Goal: Ask a question: Seek information or help from site administrators or community

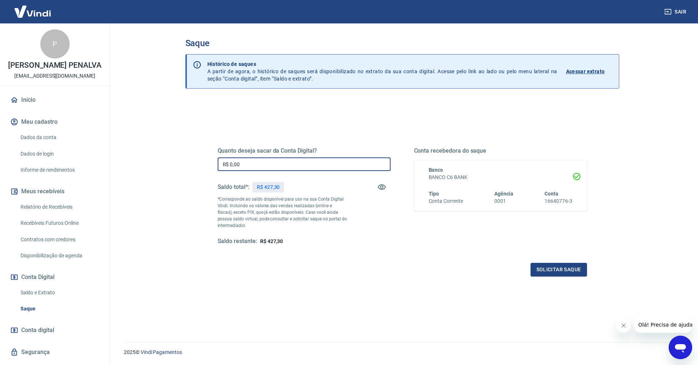
click at [259, 165] on input "R$ 0,00" at bounding box center [304, 164] width 173 height 14
type input "R$ 427,30"
click at [543, 268] on button "Solicitar saque" at bounding box center [558, 270] width 56 height 14
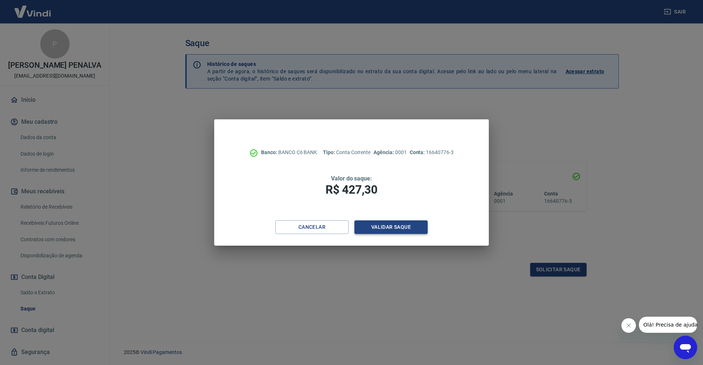
click at [391, 229] on button "Validar saque" at bounding box center [390, 227] width 73 height 14
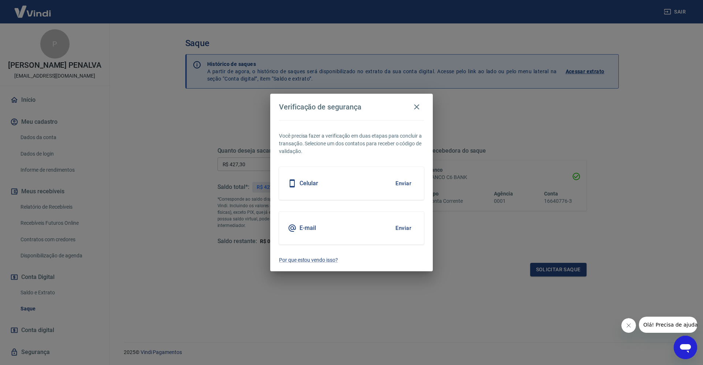
click at [402, 229] on button "Enviar" at bounding box center [403, 227] width 24 height 15
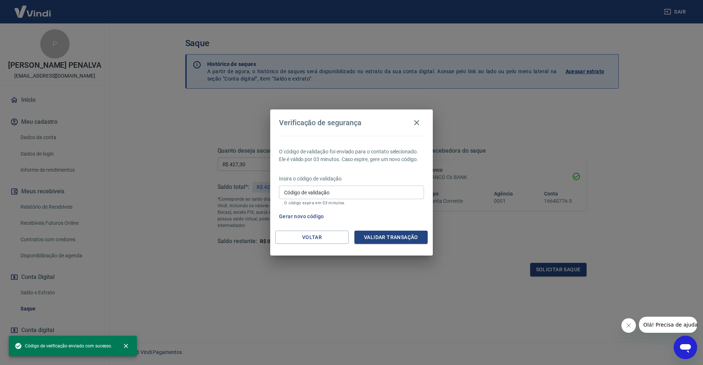
click at [352, 191] on input "Código de validação" at bounding box center [351, 193] width 145 height 14
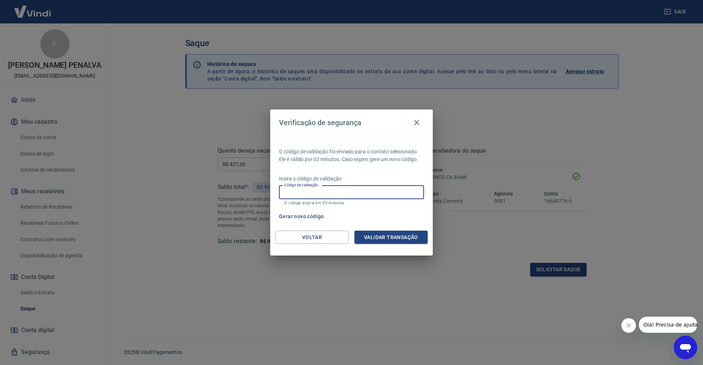
paste input "289426"
type input "289426"
click at [380, 240] on button "Validar transação" at bounding box center [390, 238] width 73 height 14
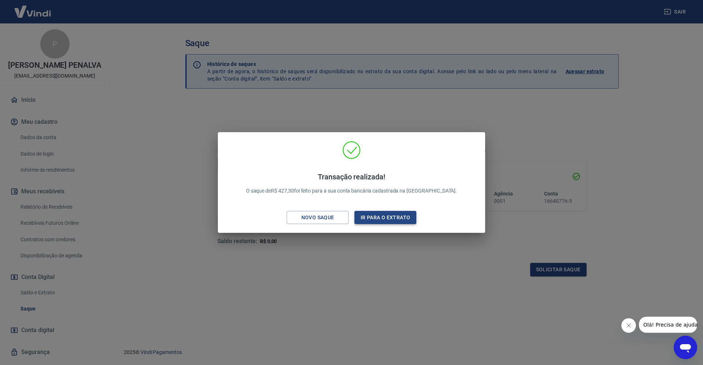
click at [379, 219] on button "Ir para o extrato" at bounding box center [385, 218] width 62 height 14
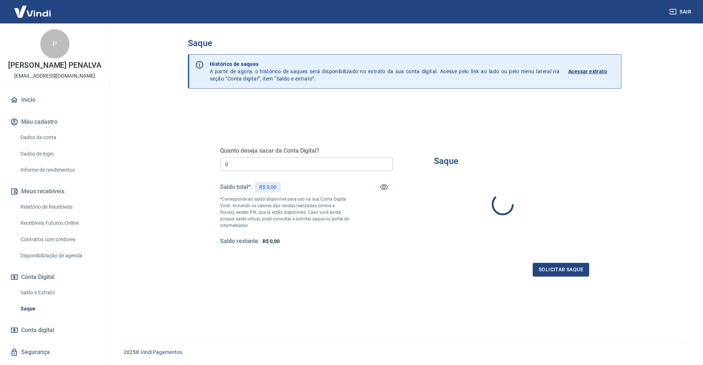
type input "R$ 0,00"
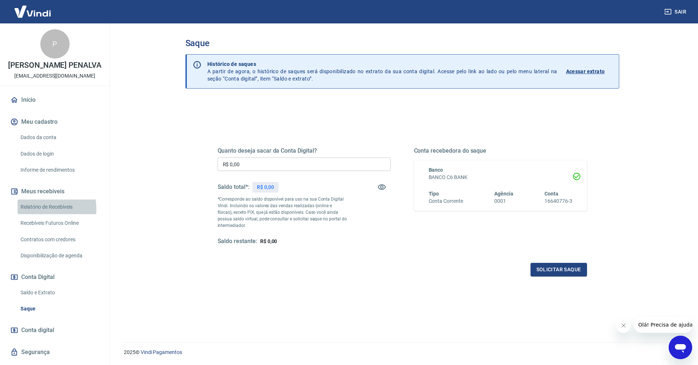
click at [41, 215] on link "Relatório de Recebíveis" at bounding box center [59, 207] width 83 height 15
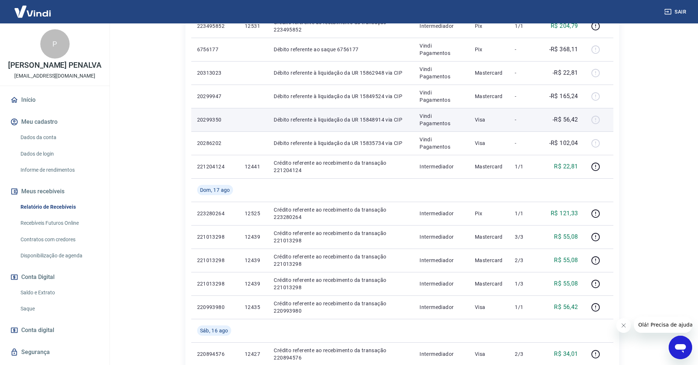
scroll to position [293, 0]
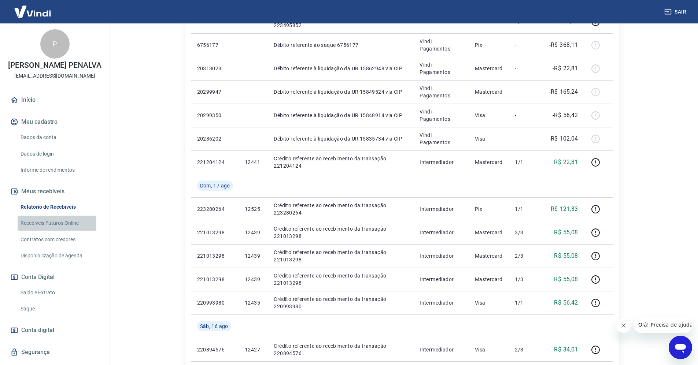
click at [42, 231] on link "Recebíveis Futuros Online" at bounding box center [59, 223] width 83 height 15
click at [37, 300] on link "Saldo e Extrato" at bounding box center [59, 292] width 83 height 15
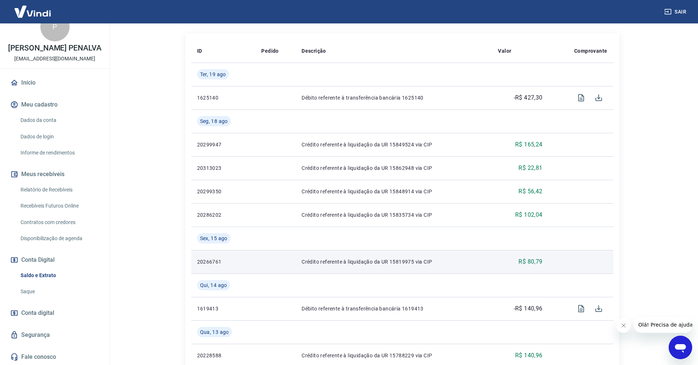
scroll to position [183, 0]
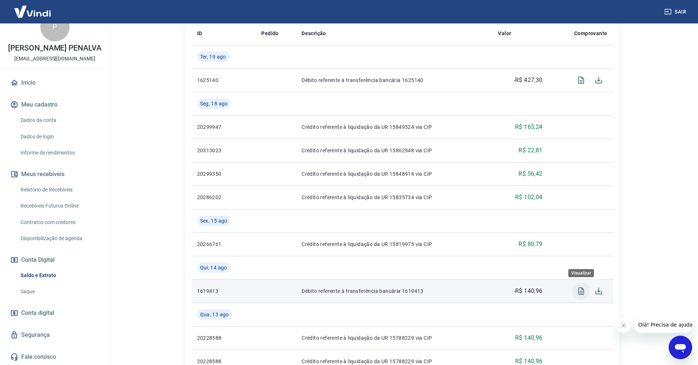
click at [579, 293] on icon "Visualizar" at bounding box center [580, 291] width 9 height 9
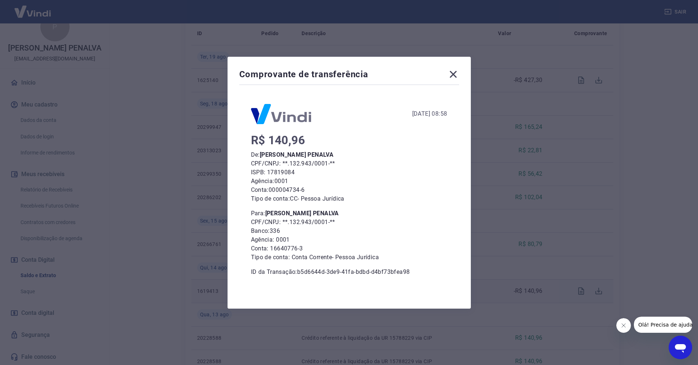
click at [455, 74] on icon at bounding box center [452, 74] width 7 height 7
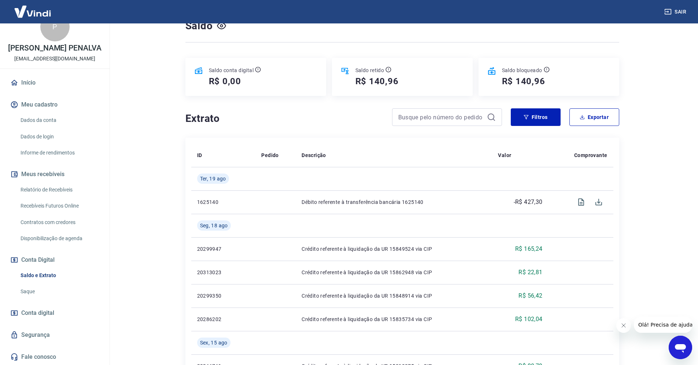
scroll to position [37, 0]
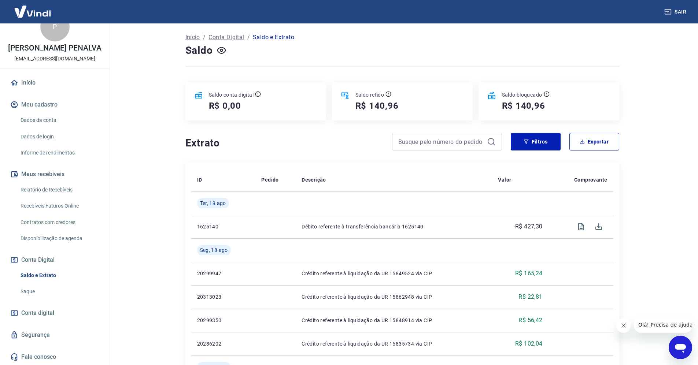
click at [676, 346] on icon "Abrir janela de mensagens" at bounding box center [680, 348] width 11 height 9
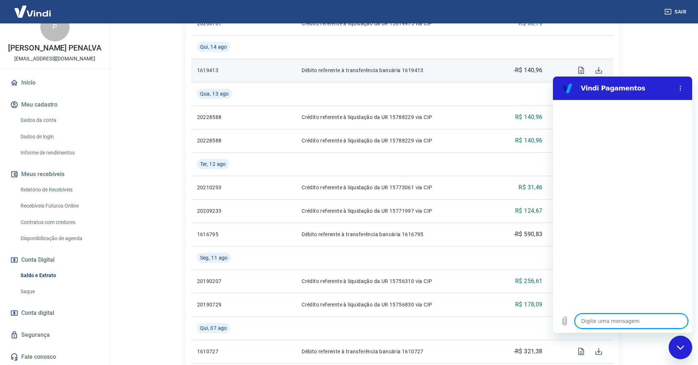
scroll to position [439, 0]
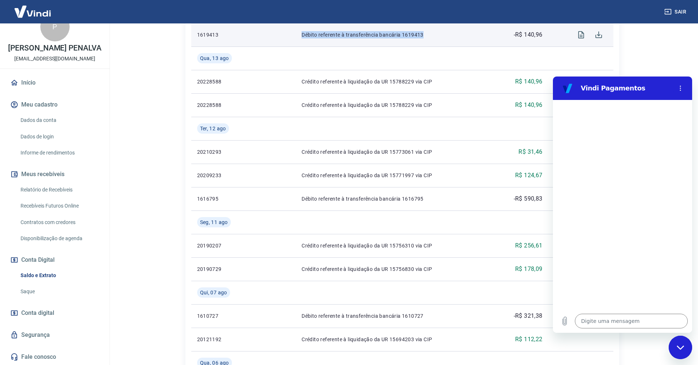
drag, startPoint x: 436, startPoint y: 33, endPoint x: 293, endPoint y: 33, distance: 142.8
click at [293, 33] on tr "1619413 Débito referente à transferência bancária 1619413 -R$ 140,96" at bounding box center [402, 34] width 422 height 23
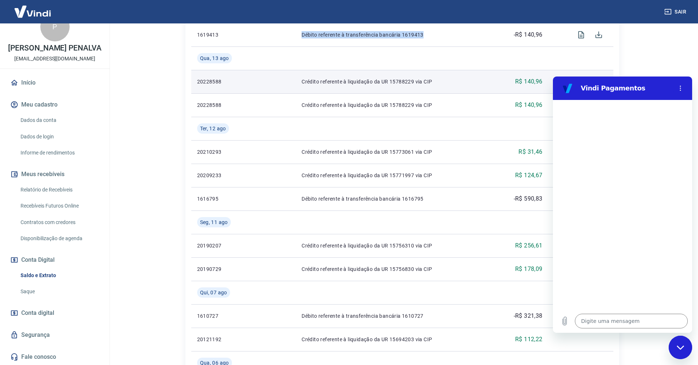
copy tr "Débito referente à transferência bancária 1619413"
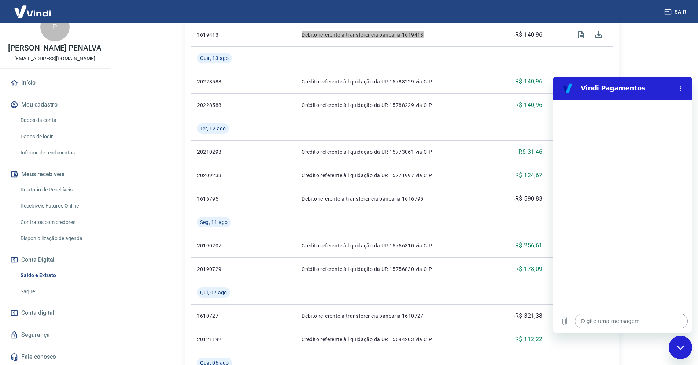
click at [612, 318] on textarea at bounding box center [631, 321] width 113 height 15
type textarea "b"
type textarea "x"
type textarea "bo"
type textarea "x"
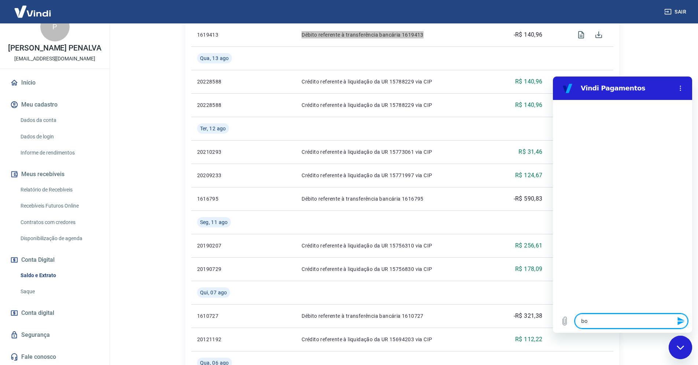
type textarea "bom"
type textarea "x"
type textarea "bom"
type textarea "x"
type textarea "bom d"
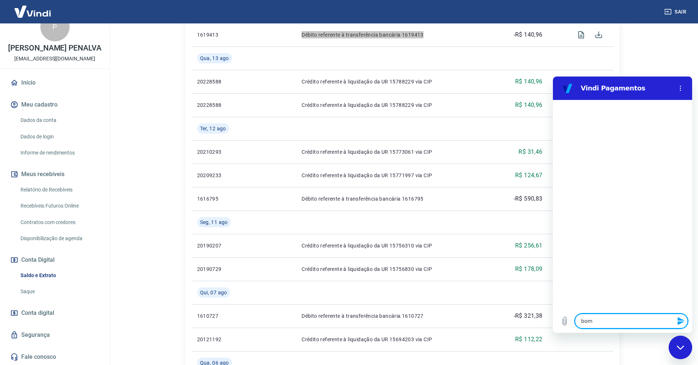
type textarea "x"
type textarea "bom di"
type textarea "x"
type textarea "bom dia"
type textarea "x"
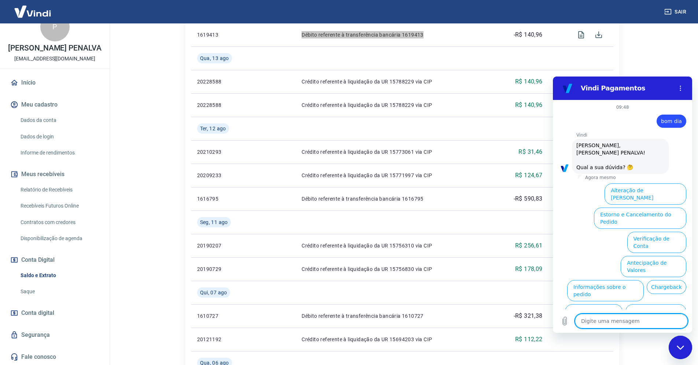
scroll to position [25, 0]
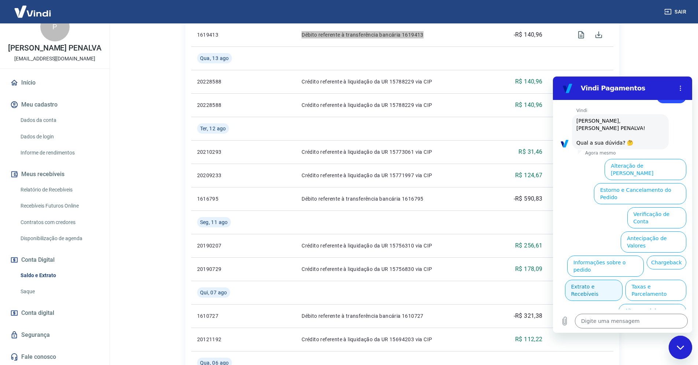
click at [622, 280] on button "Extrato e Recebíveis" at bounding box center [593, 290] width 57 height 21
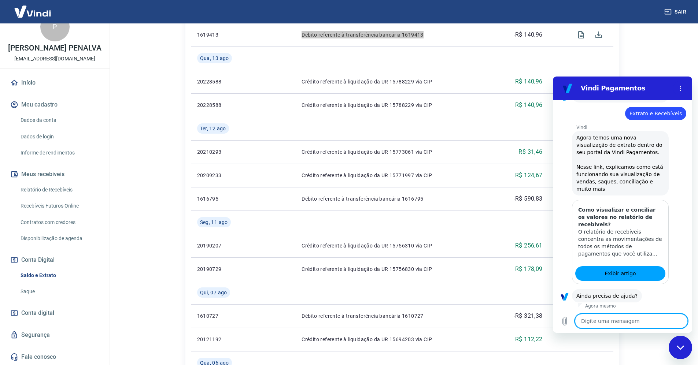
scroll to position [90, 0]
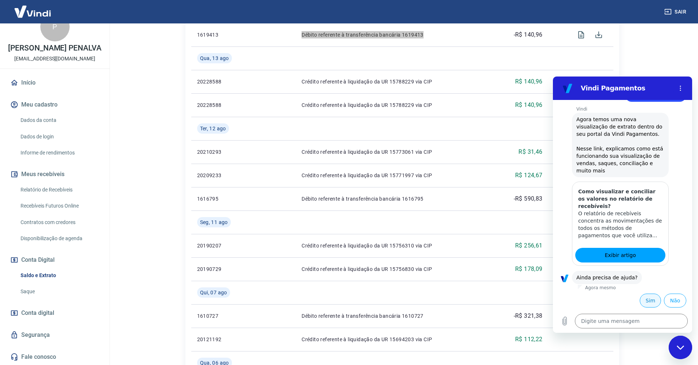
click at [644, 300] on button "Sim" at bounding box center [649, 301] width 21 height 14
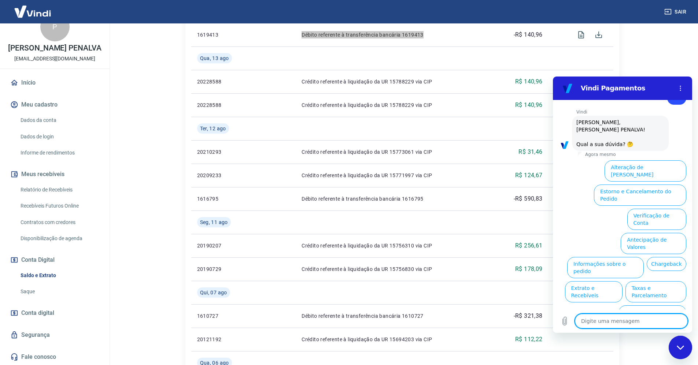
scroll to position [288, 0]
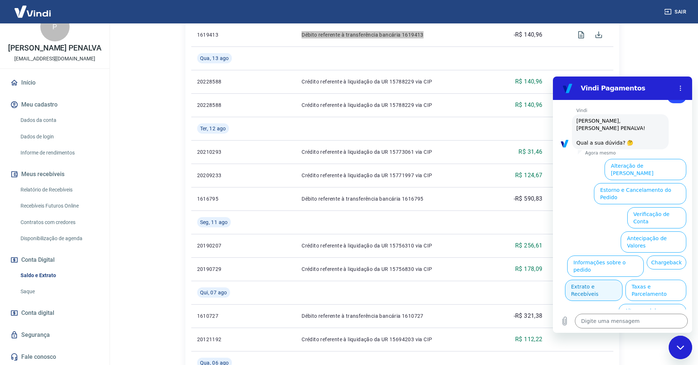
click at [622, 280] on button "Extrato e Recebíveis" at bounding box center [593, 290] width 57 height 21
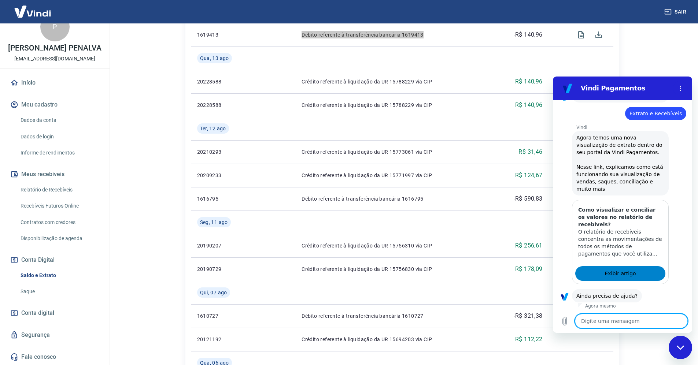
scroll to position [353, 0]
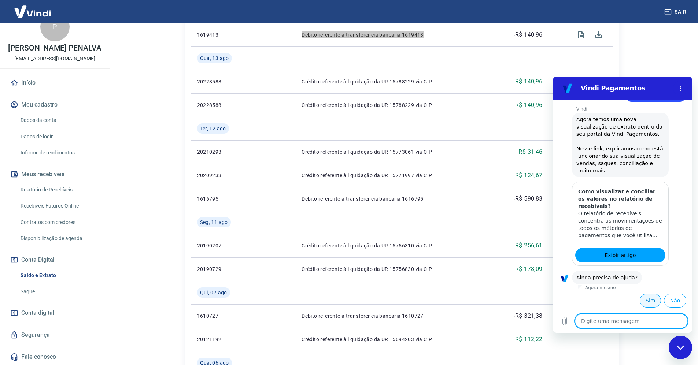
click at [646, 299] on button "Sim" at bounding box center [649, 301] width 21 height 14
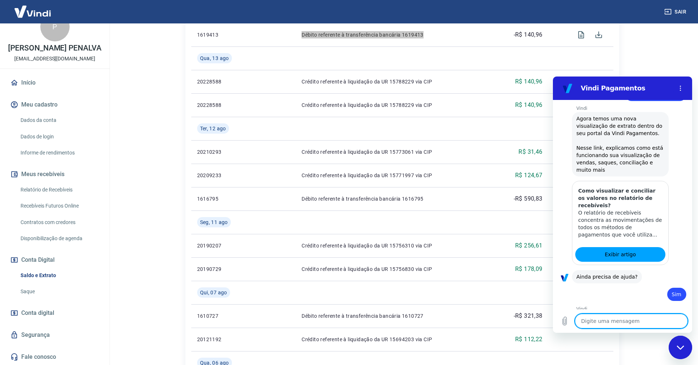
type textarea "x"
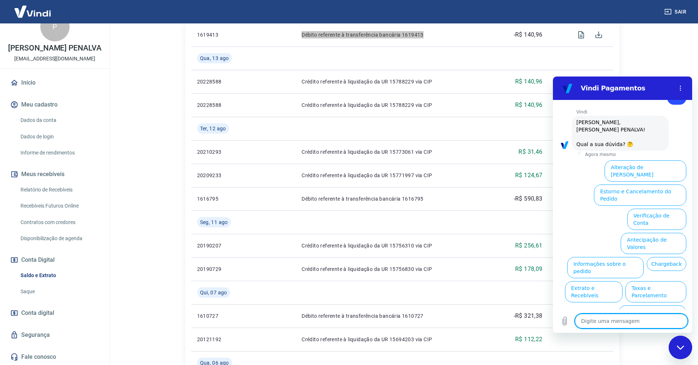
scroll to position [552, 0]
click at [632, 323] on textarea at bounding box center [631, 321] width 113 height 15
paste textarea "Débito referente à transferência bancária 1619413"
type textarea "Débito referente à transferência bancária 1619413"
type textarea "x"
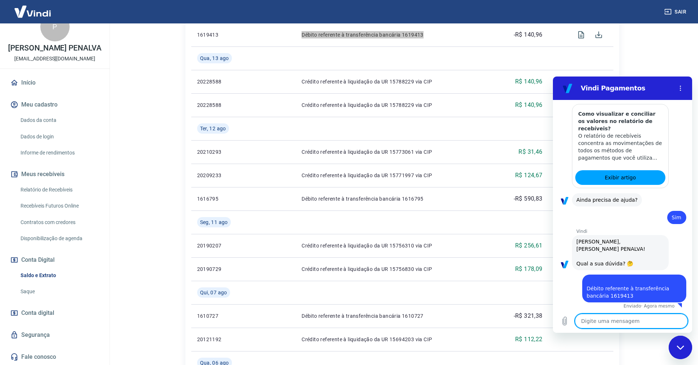
scroll to position [432, 0]
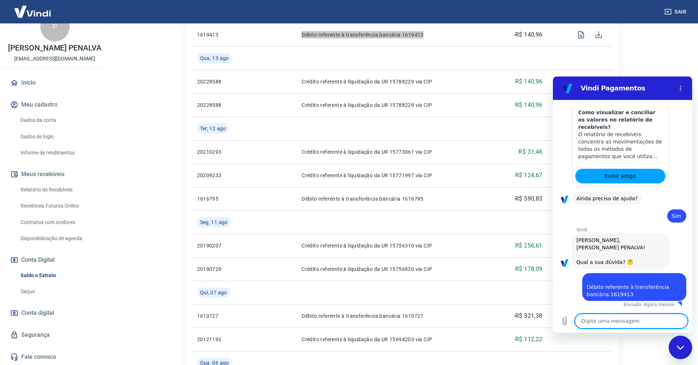
type textarea "x"
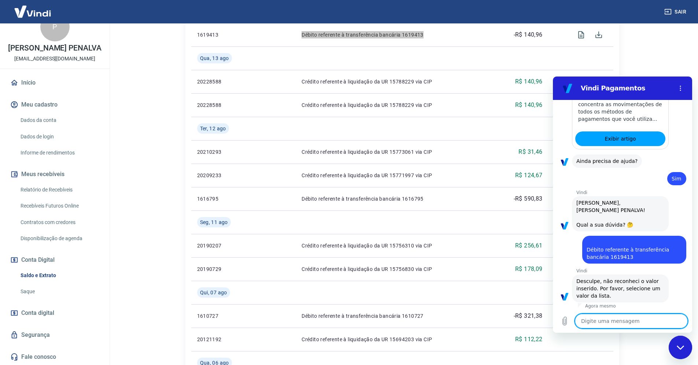
scroll to position [471, 0]
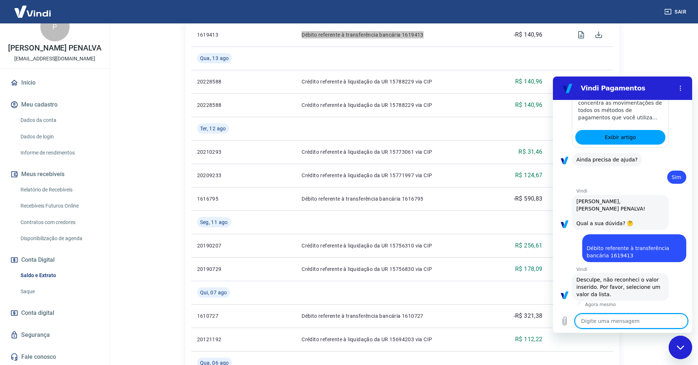
click at [627, 321] on textarea at bounding box center [631, 321] width 113 height 15
type textarea "p"
type textarea "x"
type textarea "pr"
type textarea "x"
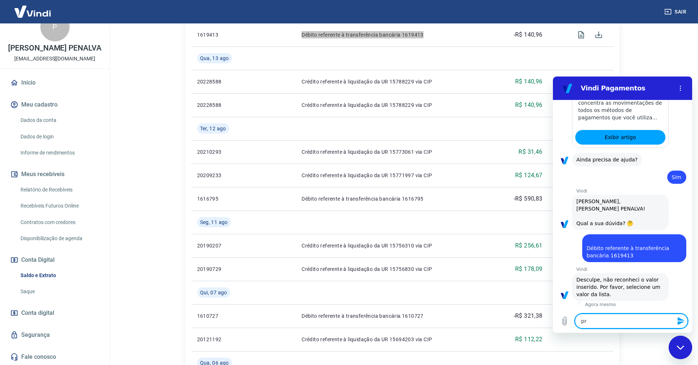
type textarea "pre"
type textarea "x"
type textarea "prec"
type textarea "x"
type textarea "preci"
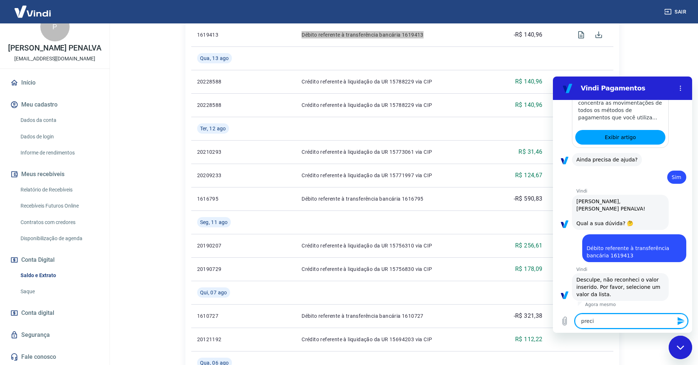
type textarea "x"
type textarea "precis"
type textarea "x"
type textarea "preciso"
type textarea "x"
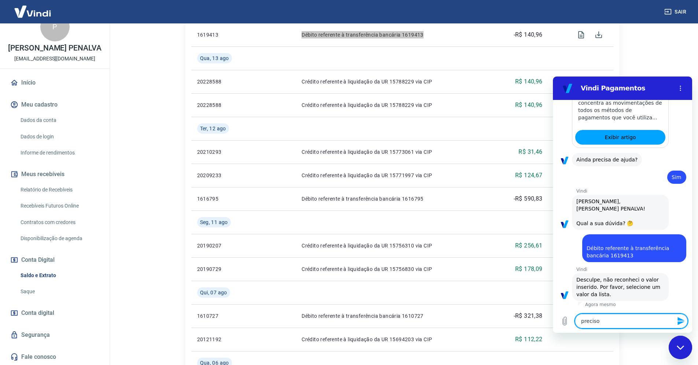
type textarea "preciso"
type textarea "x"
type textarea "preciso d"
type textarea "x"
type textarea "preciso de"
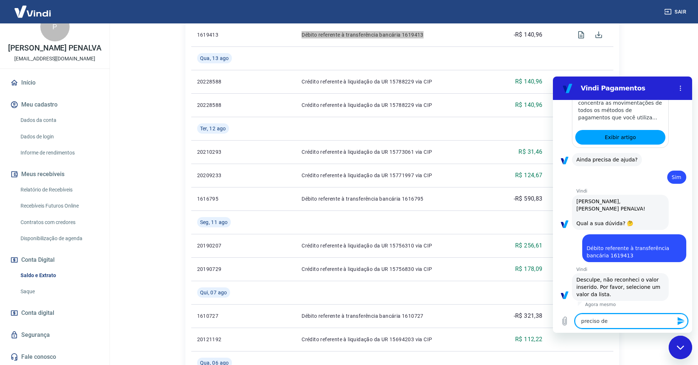
type textarea "x"
type textarea "preciso de"
type textarea "x"
type textarea "preciso de a"
type textarea "x"
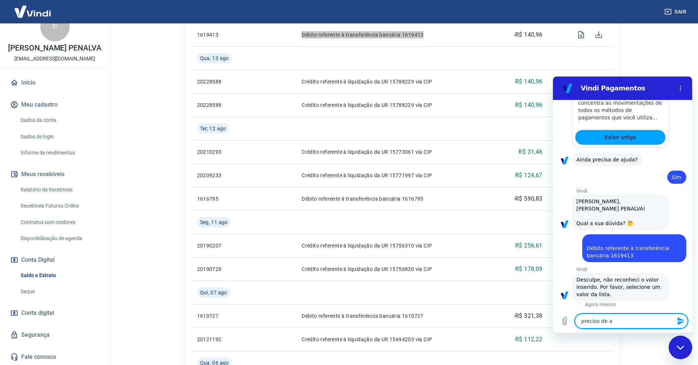
type textarea "preciso de aj"
type textarea "x"
type textarea "preciso de aju"
type textarea "x"
type textarea "preciso de ajud"
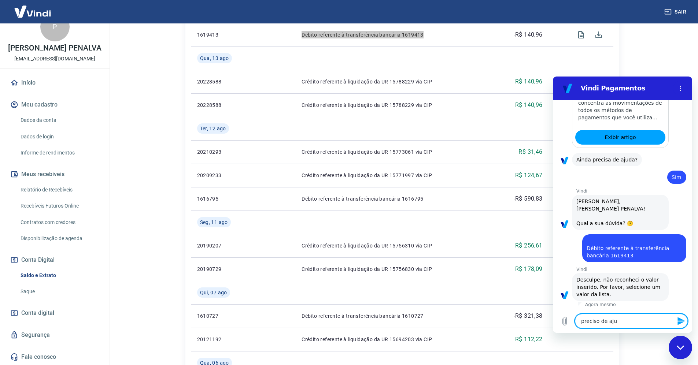
type textarea "x"
type textarea "preciso de ajuda"
type textarea "x"
type textarea "preciso de ajuda"
type textarea "x"
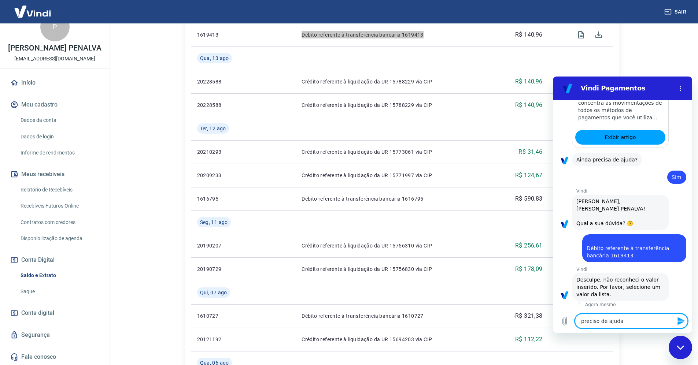
type textarea "preciso de ajuda s"
type textarea "x"
type textarea "preciso de ajuda so"
type textarea "x"
type textarea "preciso de ajuda sob"
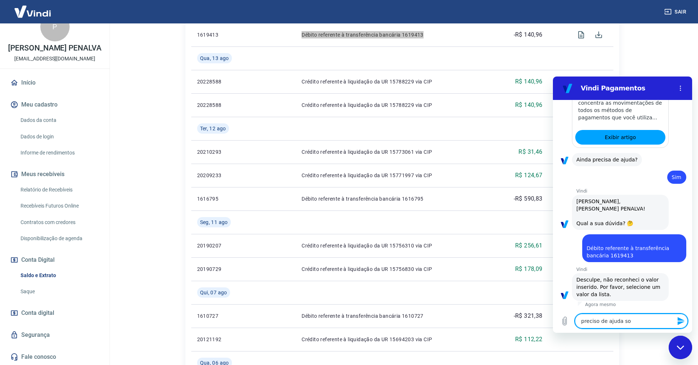
type textarea "x"
type textarea "preciso de ajuda sobr"
type textarea "x"
type textarea "preciso de ajuda sobre"
type textarea "x"
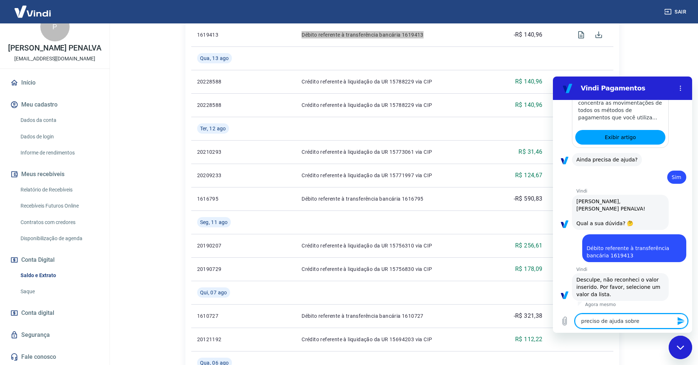
type textarea "preciso de ajuda sobre"
type textarea "x"
type textarea "preciso de ajuda sobre e"
type textarea "x"
type textarea "preciso de ajuda sobre es"
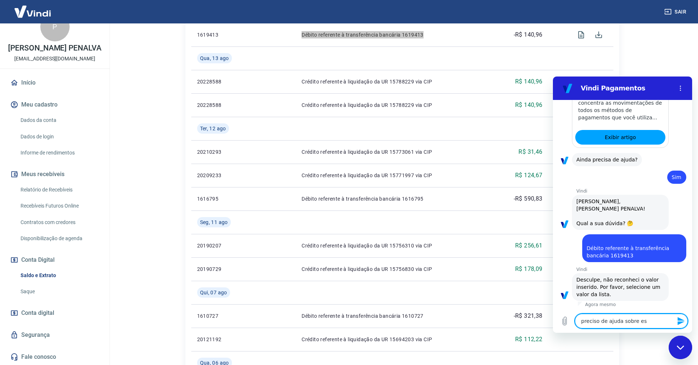
type textarea "x"
type textarea "preciso de ajuda sobre ess"
type textarea "x"
type textarea "preciso de ajuda sobre esse"
type textarea "x"
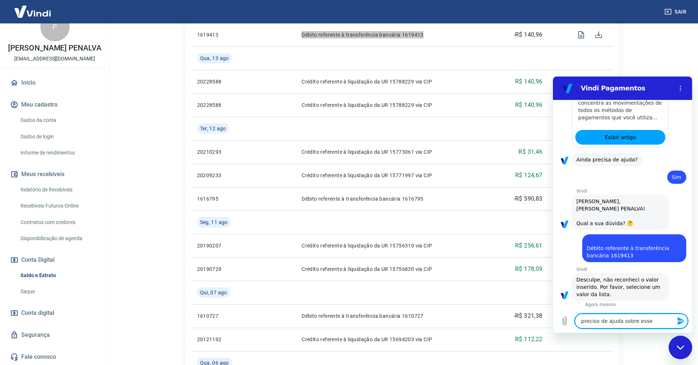
type textarea "preciso de ajuda sobre esse"
type textarea "x"
type textarea "preciso de ajuda sobre esse b"
type textarea "x"
type textarea "preciso de ajuda sobre esse bl"
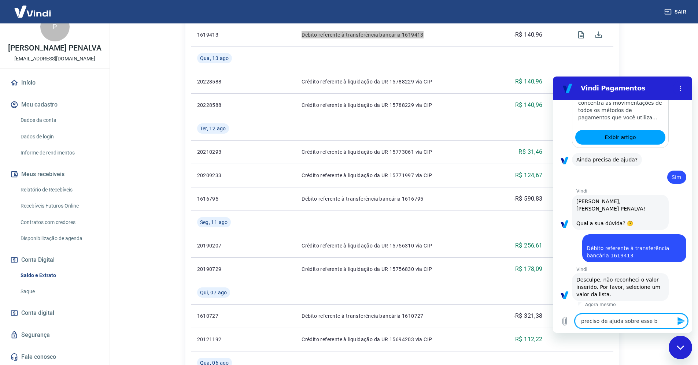
type textarea "x"
type textarea "preciso de ajuda sobre esse blo"
type textarea "x"
type textarea "preciso de ajuda sobre esse bloq"
type textarea "x"
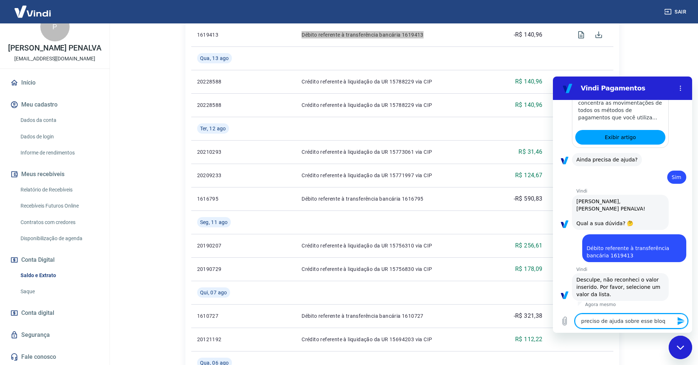
type textarea "preciso de ajuda sobre esse bloqu"
type textarea "x"
type textarea "preciso de ajuda sobre esse bloque"
type textarea "x"
type textarea "preciso de ajuda sobre esse bloquei"
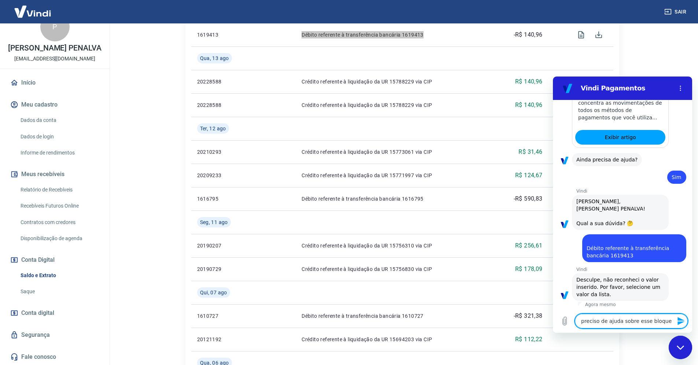
type textarea "x"
type textarea "preciso de ajuda sobre esse bloqueio"
type textarea "x"
type textarea "preciso de ajuda sobre esse bloqueio!"
type textarea "x"
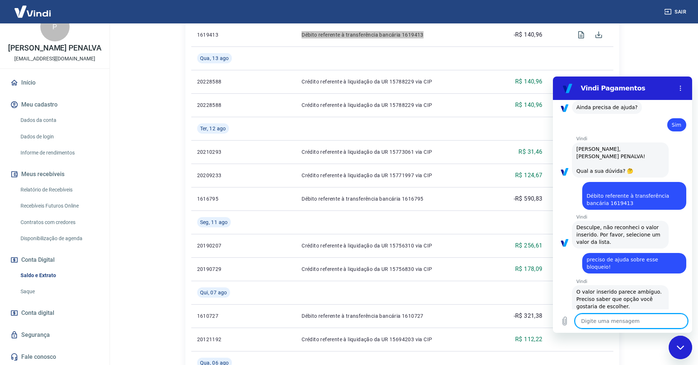
type textarea "x"
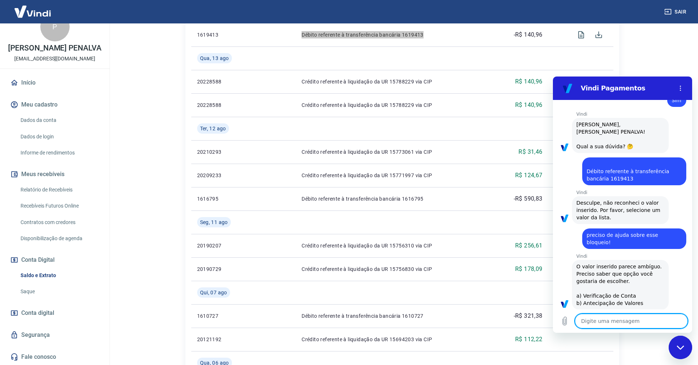
scroll to position [550, 0]
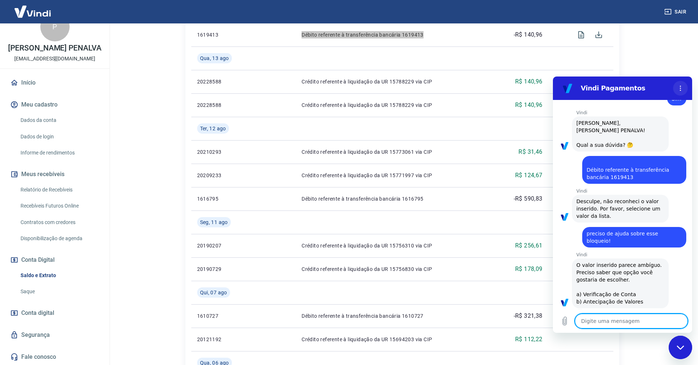
click at [679, 90] on icon "Menu de opções" at bounding box center [680, 88] width 6 height 6
click at [601, 323] on textarea at bounding box center [631, 321] width 113 height 15
click at [599, 322] on textarea at bounding box center [631, 321] width 113 height 15
type textarea "p"
type textarea "x"
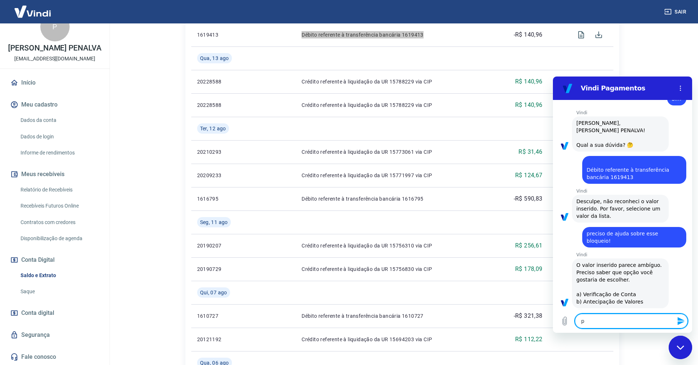
type textarea "pr"
type textarea "x"
type textarea "pre"
type textarea "x"
type textarea "prec"
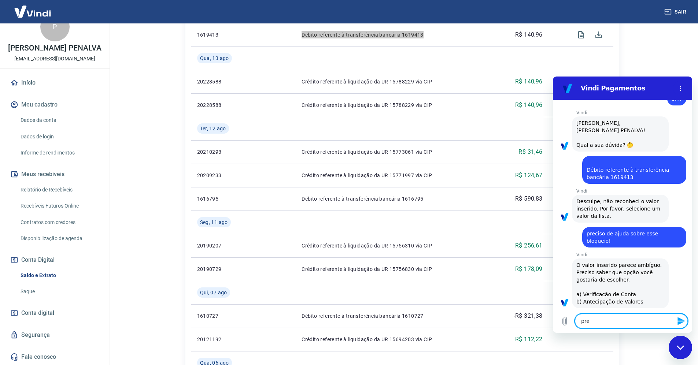
type textarea "x"
type textarea "preci"
type textarea "x"
type textarea "precis"
type textarea "x"
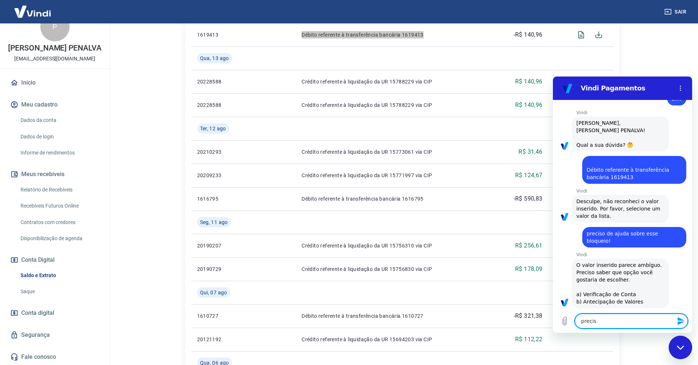
type textarea "preciso"
type textarea "x"
type textarea "preciso"
type textarea "x"
type textarea "preciso d"
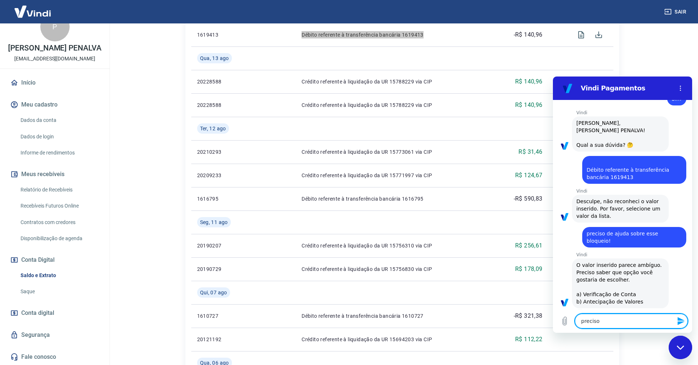
type textarea "x"
type textarea "preciso de"
type textarea "x"
type textarea "preciso de"
type textarea "x"
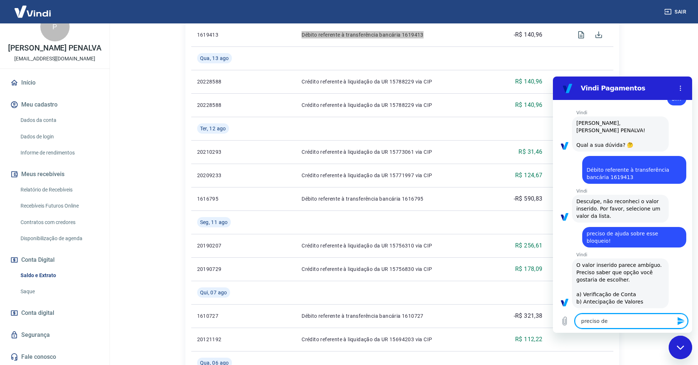
type textarea "preciso de f"
type textarea "x"
type textarea "preciso de fa"
type textarea "x"
type textarea "preciso de fal"
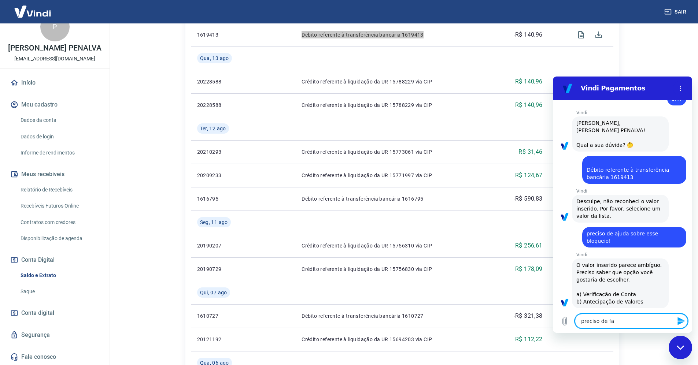
type textarea "x"
type textarea "preciso de fala"
type textarea "x"
type textarea "preciso de falar"
type textarea "x"
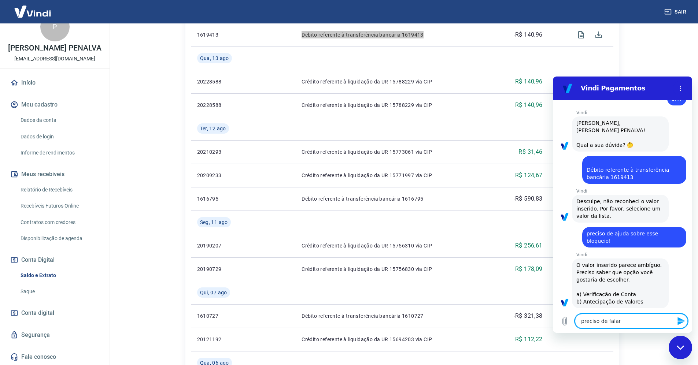
type textarea "preciso de falar"
type textarea "x"
type textarea "preciso de falar c"
type textarea "x"
type textarea "preciso de falar co"
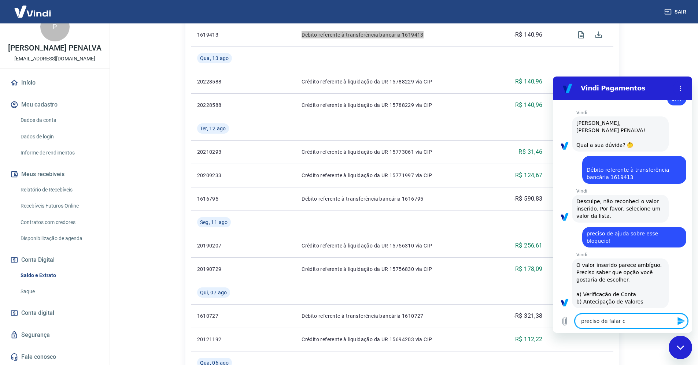
type textarea "x"
type textarea "preciso de falar com"
type textarea "x"
type textarea "preciso de falar com"
type textarea "x"
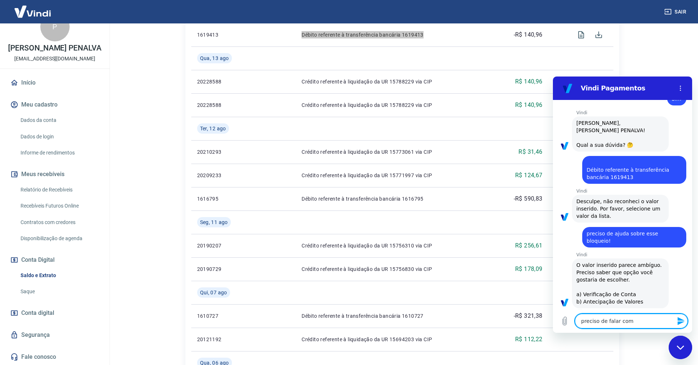
type textarea "preciso de falar com u"
type textarea "x"
type textarea "preciso de falar com um"
type textarea "x"
type textarea "preciso de falar com uma"
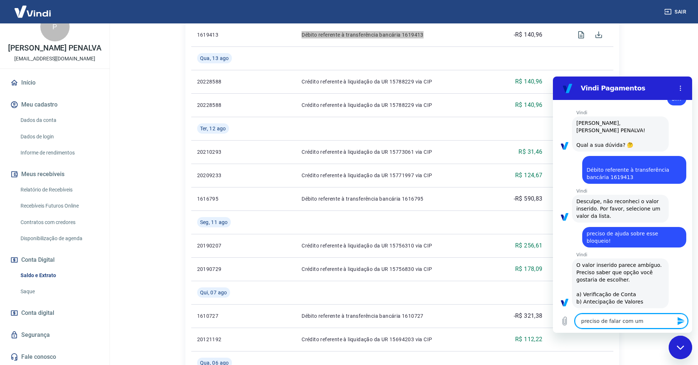
type textarea "x"
type textarea "preciso de falar com uma"
type textarea "x"
type textarea "preciso de falar com uma p"
type textarea "x"
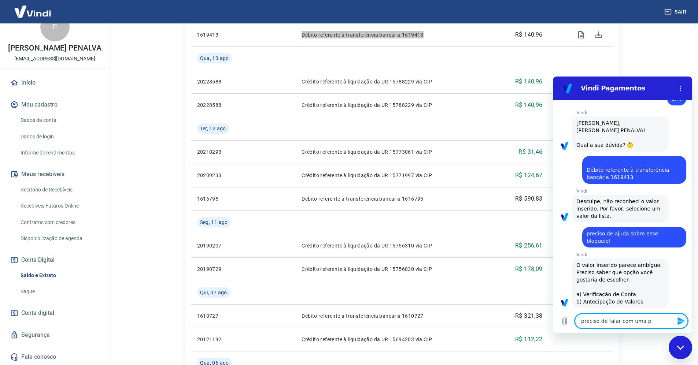
type textarea "preciso de falar com uma pe"
type textarea "x"
type textarea "preciso de falar com uma pes"
type textarea "x"
type textarea "preciso de falar com uma pess"
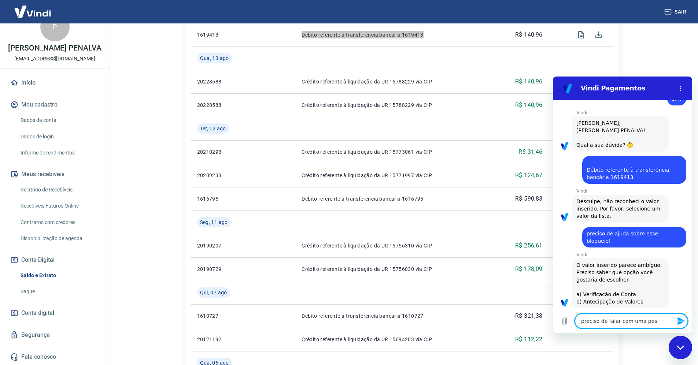
type textarea "x"
type textarea "preciso de falar com uma pesso"
type textarea "x"
type textarea "preciso de falar com uma pessoa"
type textarea "x"
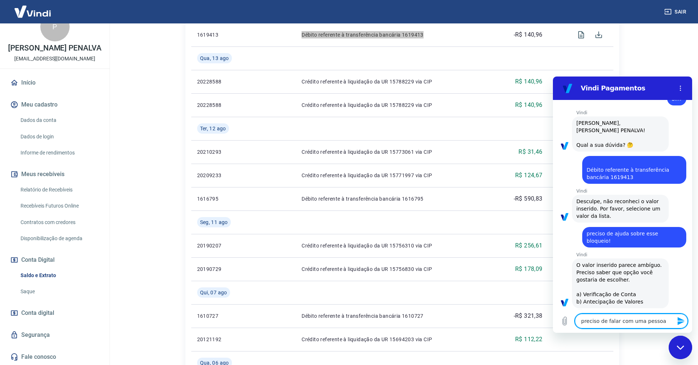
type textarea "preciso de falar com uma pessoa"
type textarea "x"
type textarea "preciso de falar com uma pessoa e"
type textarea "x"
type textarea "preciso de falar com uma pessoa e"
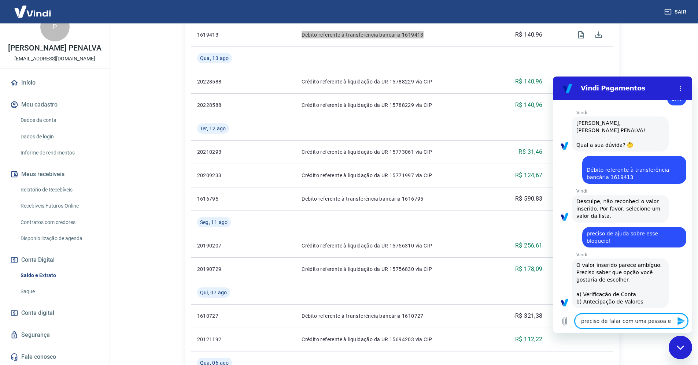
type textarea "x"
type textarea "preciso de falar com uma pessoa e n"
type textarea "x"
type textarea "preciso de falar com uma pessoa e nã"
type textarea "x"
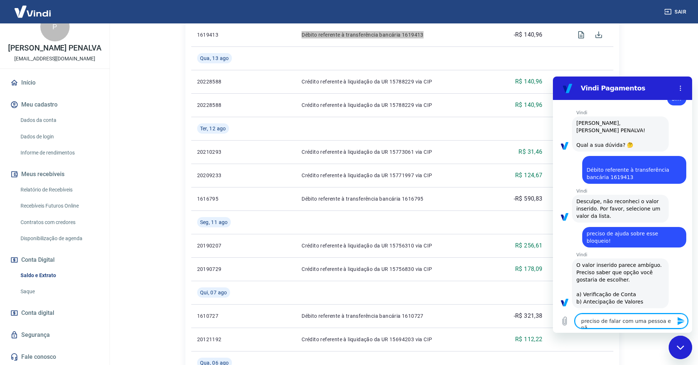
type textarea "preciso de falar com uma pessoa e não"
type textarea "x"
type textarea "preciso de falar com uma pessoa e não"
type textarea "x"
type textarea "preciso de falar com uma pessoa e não r"
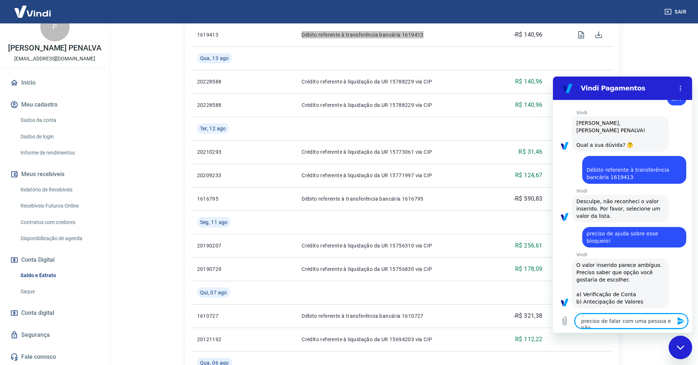
type textarea "x"
type textarea "preciso de falar com uma pessoa e não ro"
type textarea "x"
type textarea "preciso de falar com uma pessoa e não rob"
type textarea "x"
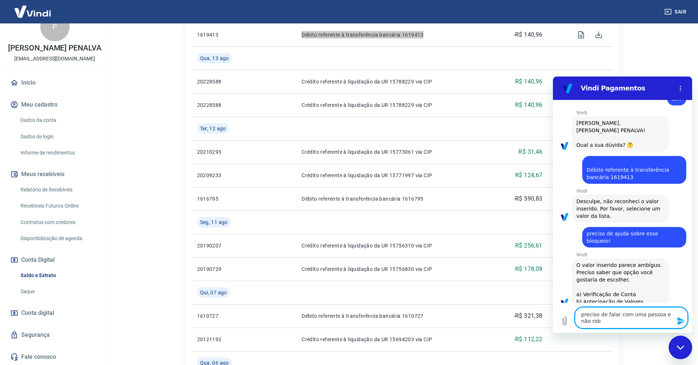
type textarea "preciso de falar com uma pessoa e não robo"
type textarea "x"
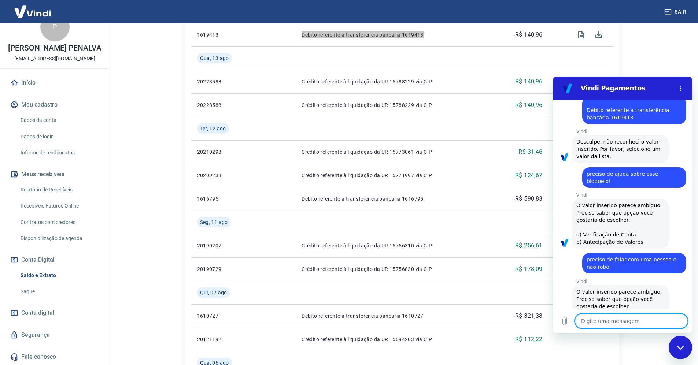
type textarea "x"
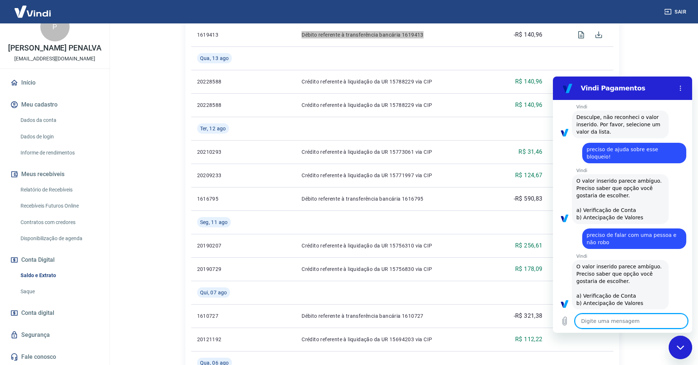
scroll to position [635, 0]
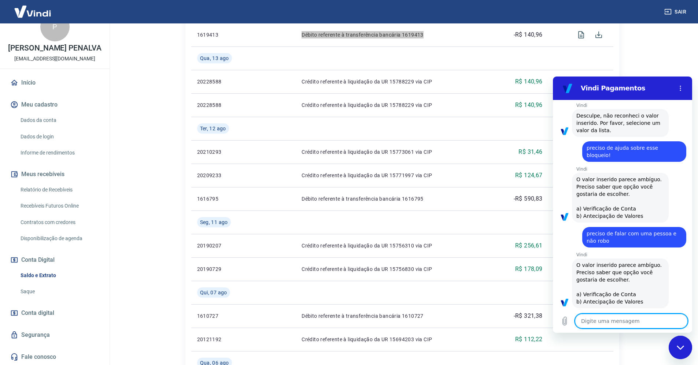
click at [599, 322] on textarea at bounding box center [631, 321] width 113 height 15
type textarea "b"
type textarea "x"
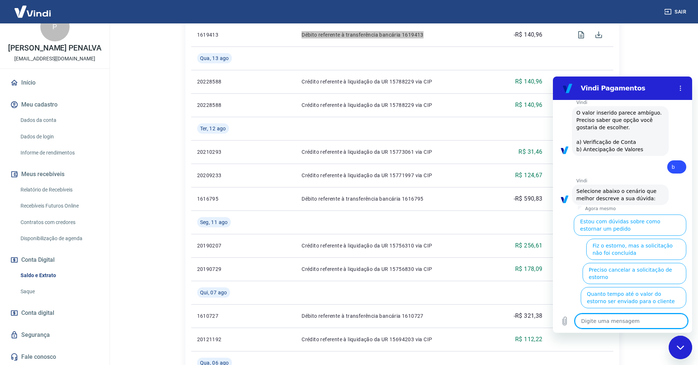
scroll to position [815, 0]
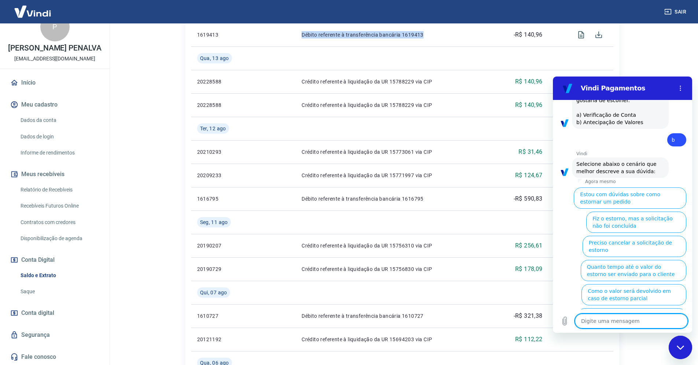
click at [36, 358] on link "Fale conosco" at bounding box center [55, 357] width 92 height 16
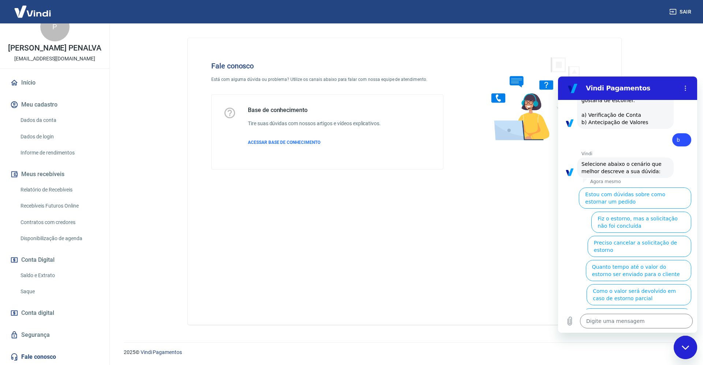
click at [690, 350] on div "Fechar janela de mensagens" at bounding box center [686, 348] width 22 height 22
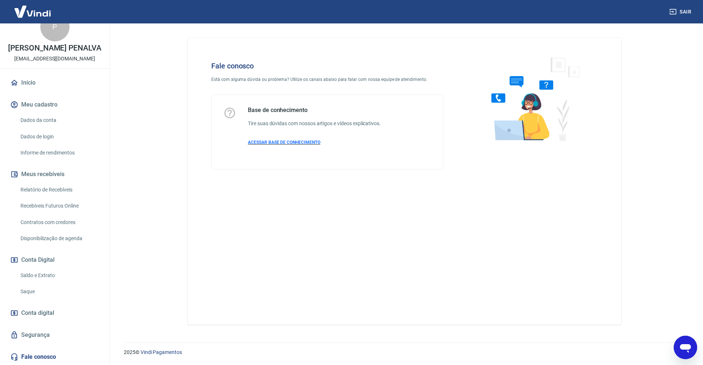
click at [276, 142] on span "ACESSAR BASE DE CONHECIMENTO" at bounding box center [284, 142] width 73 height 5
click at [681, 345] on icon "Abrir janela de mensagens" at bounding box center [685, 347] width 13 height 13
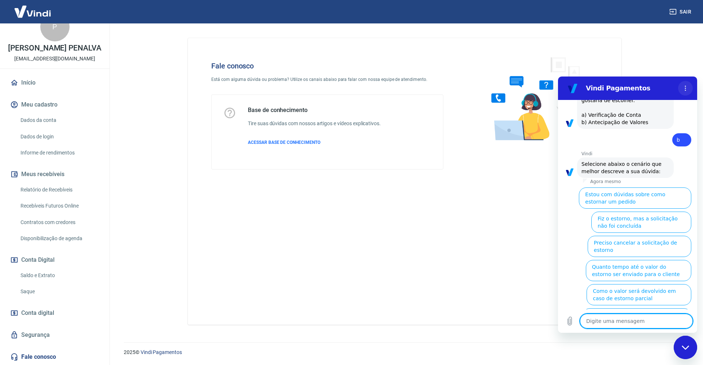
click at [683, 88] on icon "Menu de opções" at bounding box center [686, 88] width 6 height 6
click at [520, 178] on div at bounding box center [532, 115] width 155 height 131
click at [493, 238] on div "Fale conosco Está com alguma dúvida ou problema? Utilize os canais abaixo para …" at bounding box center [405, 181] width 434 height 287
click at [524, 228] on div "Fale conosco Está com alguma dúvida ou problema? Utilize os canais abaixo para …" at bounding box center [405, 181] width 434 height 287
click at [680, 348] on div "Fechar janela de mensagens" at bounding box center [686, 348] width 22 height 22
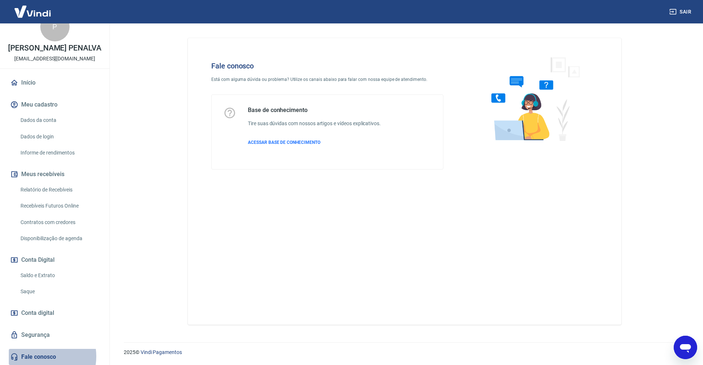
click at [37, 356] on link "Fale conosco" at bounding box center [55, 357] width 92 height 16
click at [284, 142] on span "ACESSAR BASE DE CONHECIMENTO" at bounding box center [284, 142] width 73 height 5
type textarea "x"
